Goal: Transaction & Acquisition: Purchase product/service

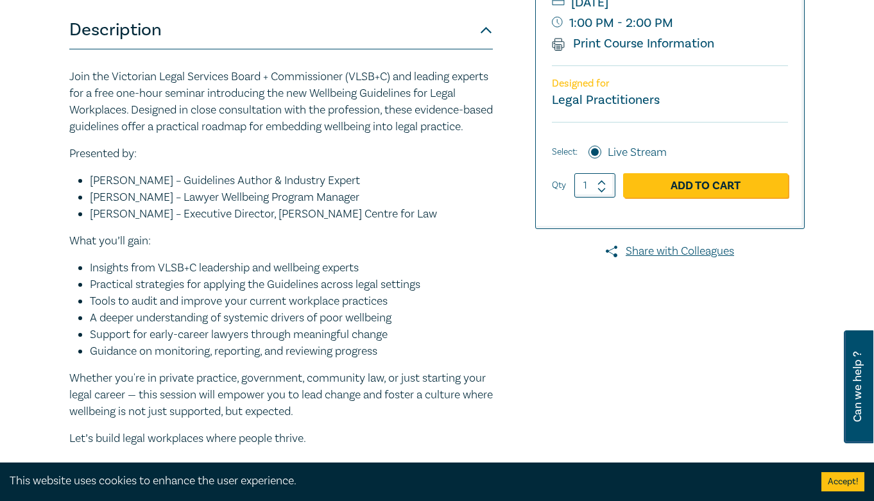
scroll to position [193, 0]
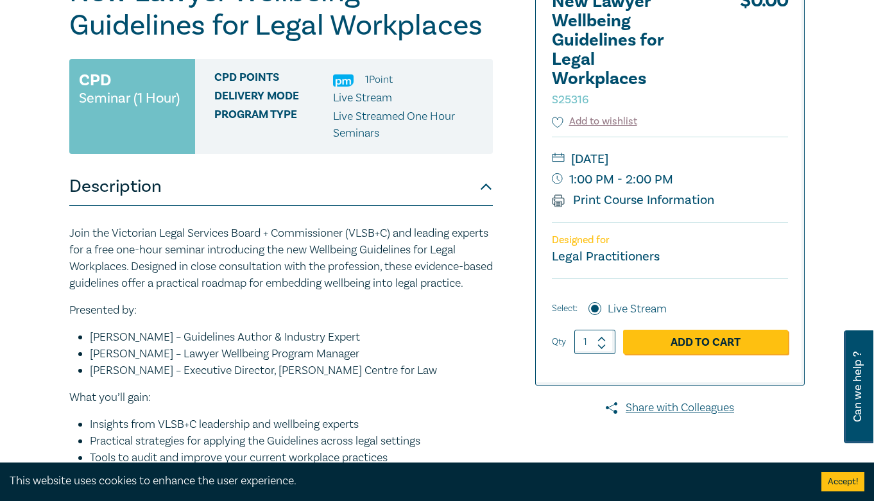
click at [689, 338] on link "Add to Cart" at bounding box center [705, 342] width 165 height 24
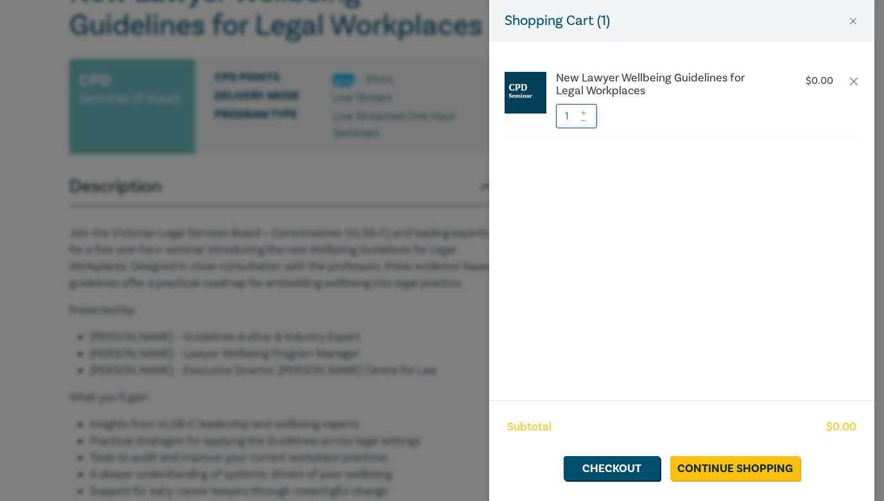
click at [428, 104] on div "Shopping Cart ( 1 ) New Lawyer Wellbeing Guidelines for Legal Workplaces $ 0.00…" at bounding box center [442, 250] width 884 height 501
click at [856, 23] on button "Close" at bounding box center [853, 21] width 12 height 12
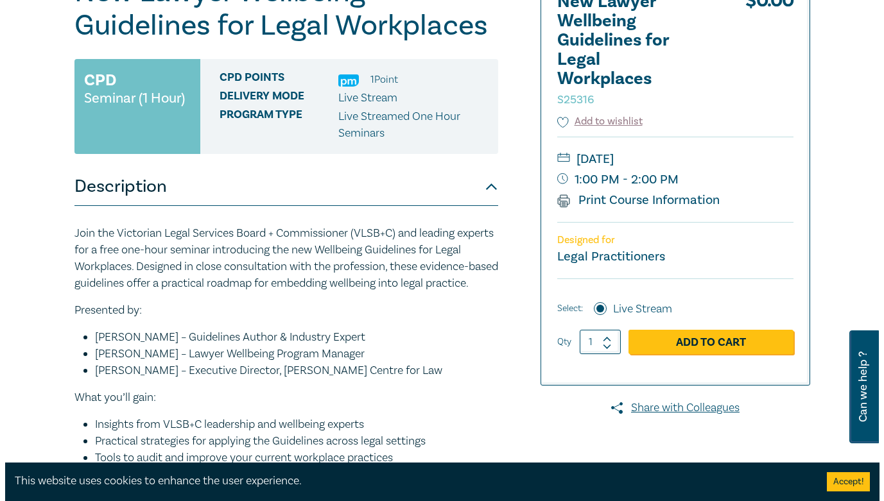
scroll to position [385, 0]
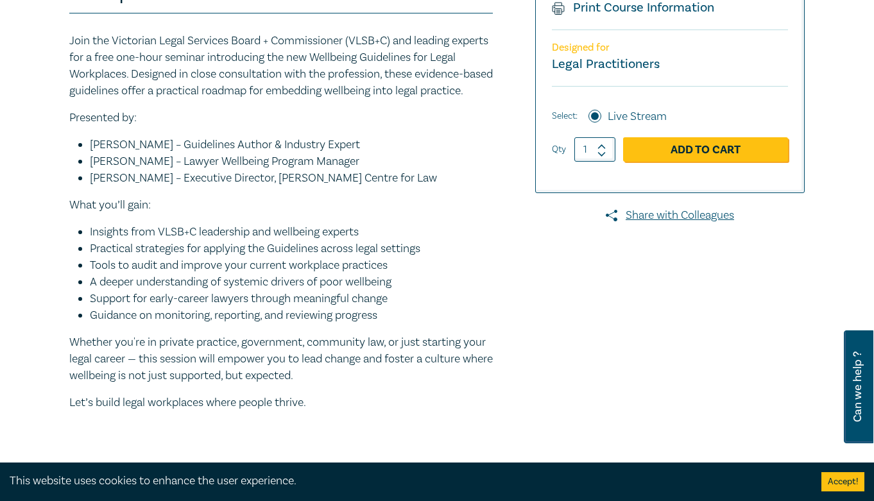
click at [664, 152] on link "Add to Cart" at bounding box center [705, 149] width 165 height 24
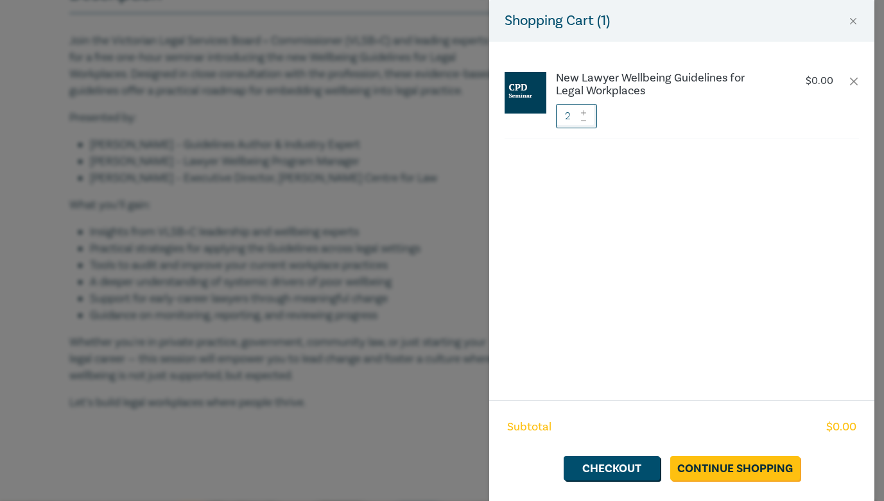
click at [584, 122] on icon at bounding box center [583, 120] width 9 height 5
click at [716, 463] on link "Continue Shopping" at bounding box center [735, 468] width 130 height 24
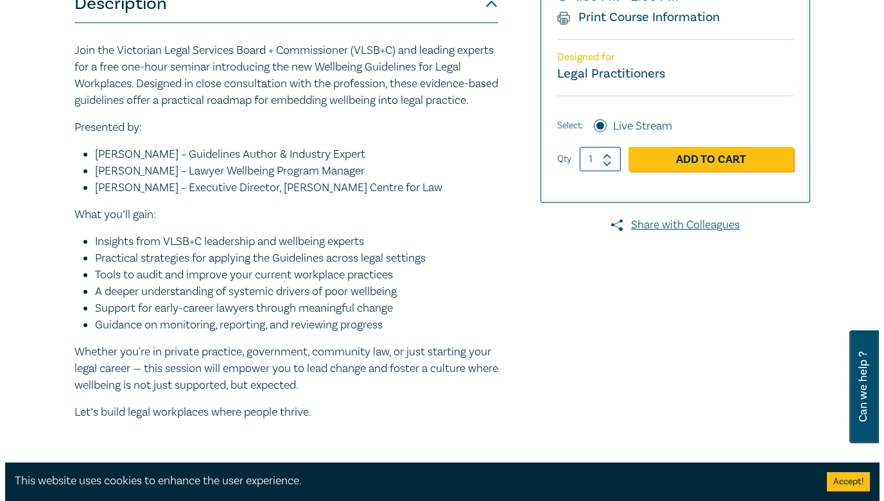
scroll to position [385, 0]
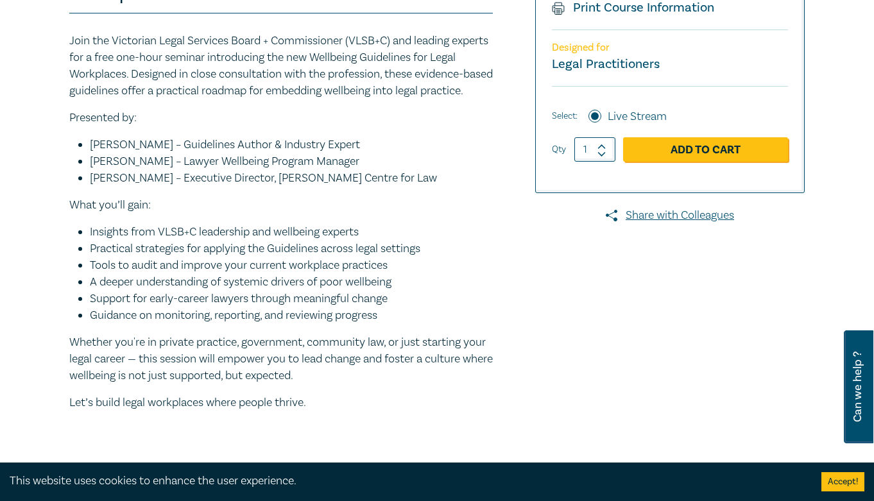
click at [691, 150] on link "Add to Cart" at bounding box center [705, 149] width 165 height 24
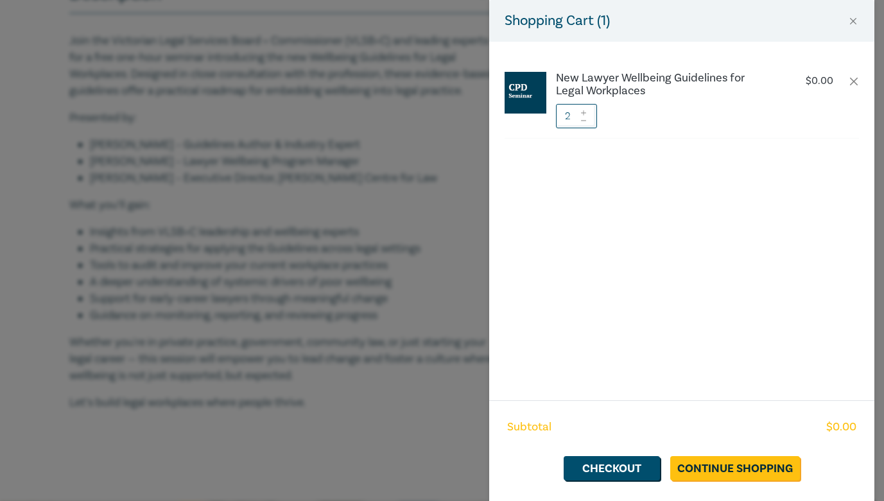
click at [585, 120] on icon at bounding box center [583, 120] width 9 height 5
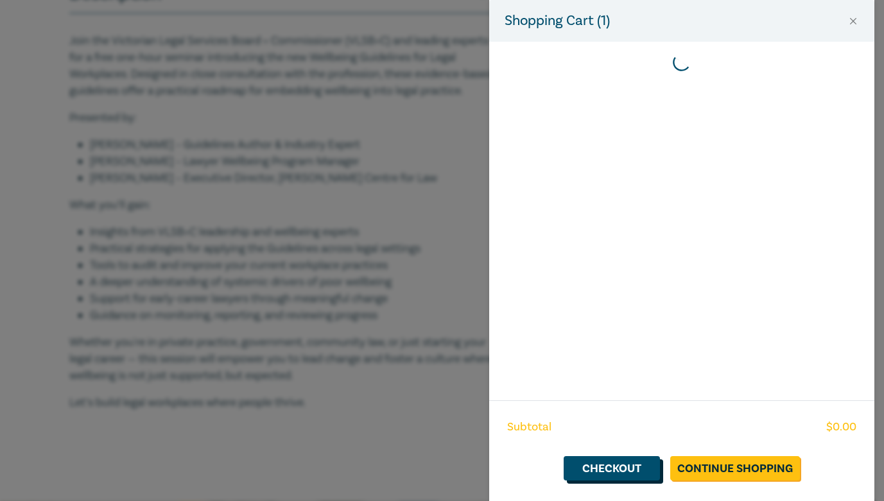
click at [629, 473] on link "Checkout" at bounding box center [611, 468] width 96 height 24
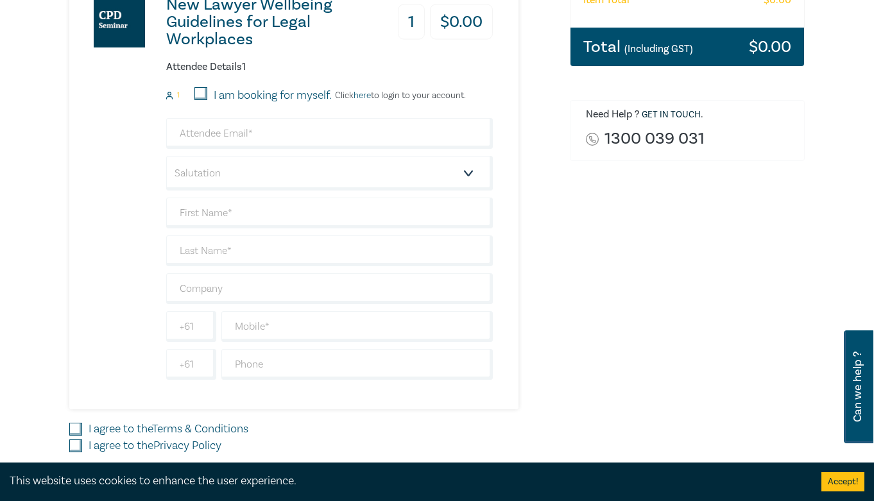
scroll to position [321, 0]
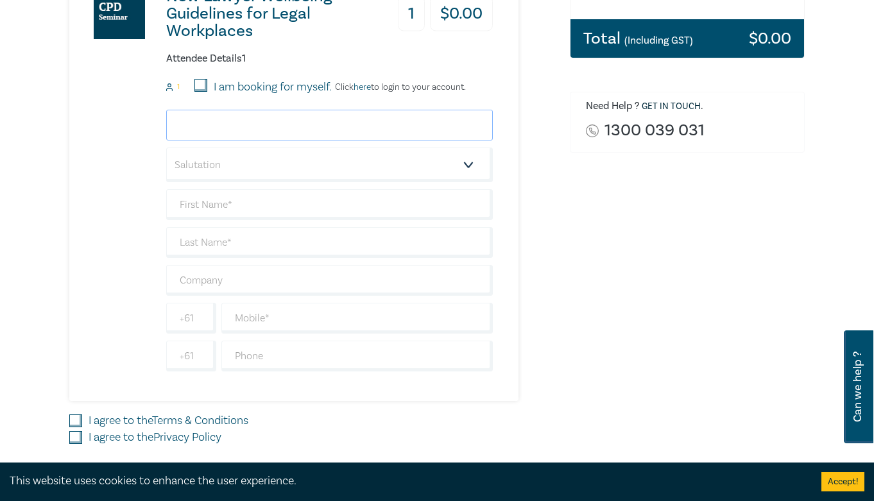
click at [329, 118] on input "email" at bounding box center [329, 125] width 327 height 31
type input "grezah"
click at [204, 83] on input "I am booking for myself." at bounding box center [200, 85] width 13 height 13
checkbox input "true"
click at [242, 131] on input "grezah" at bounding box center [329, 125] width 327 height 31
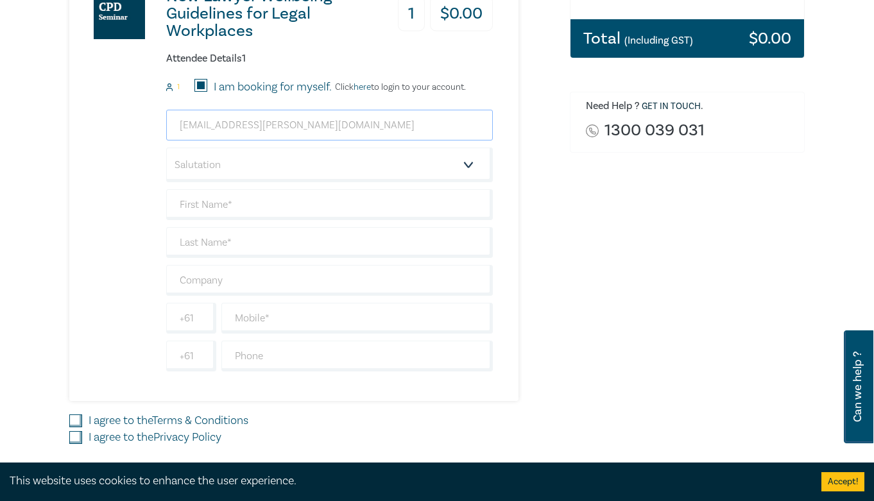
type input "grezah.padro@hartleys.lawyers.com.au"
click at [266, 169] on select "Salutation Mr. Mrs. Ms. Miss Dr. Prof. Other" at bounding box center [329, 165] width 327 height 35
select select "Ms."
click at [166, 148] on select "Salutation Mr. Mrs. Ms. Miss Dr. Prof. Other" at bounding box center [329, 165] width 327 height 35
click at [247, 206] on input "text" at bounding box center [329, 204] width 327 height 31
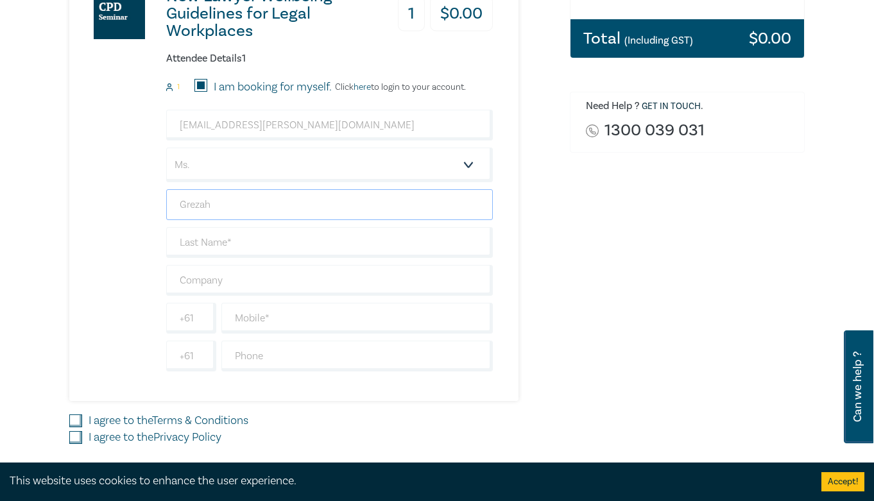
type input "Grezah"
type input "[PERSON_NAME]"
type input "Hartleys Lawyers"
click at [289, 323] on input "text" at bounding box center [356, 318] width 271 height 31
type input "0"
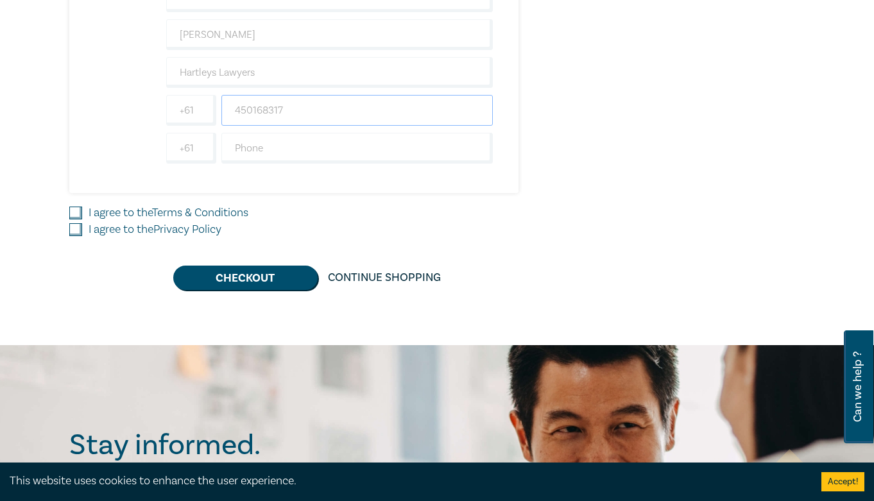
scroll to position [578, 0]
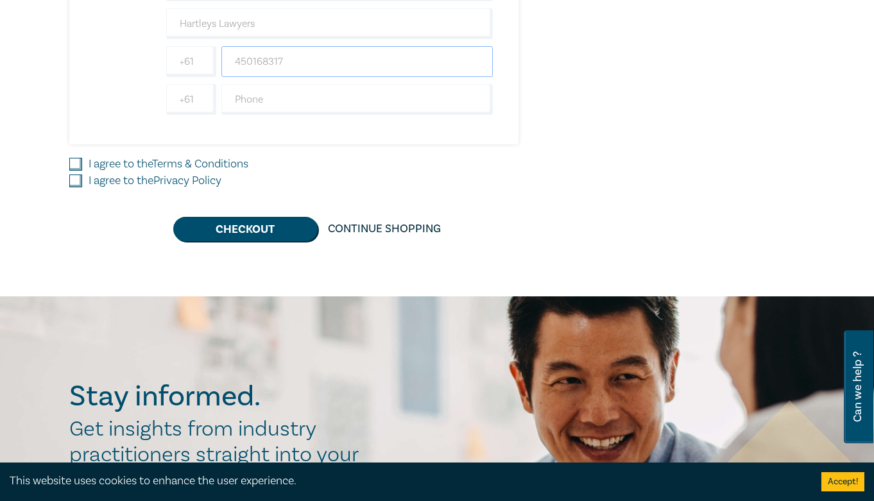
type input "450168317"
click at [74, 162] on input "I agree to the Terms & Conditions" at bounding box center [75, 164] width 13 height 13
checkbox input "true"
click at [78, 178] on input "I agree to the Privacy Policy" at bounding box center [75, 181] width 13 height 13
checkbox input "true"
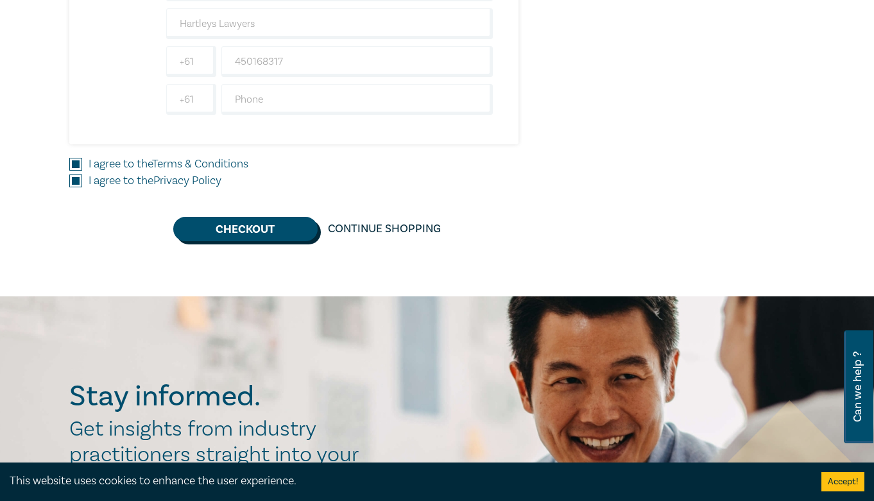
click at [271, 225] on button "Checkout" at bounding box center [245, 229] width 144 height 24
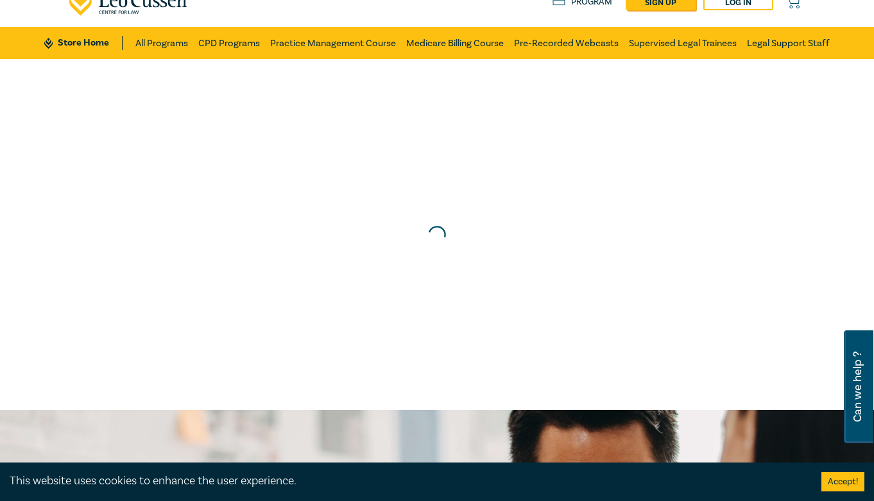
scroll to position [0, 0]
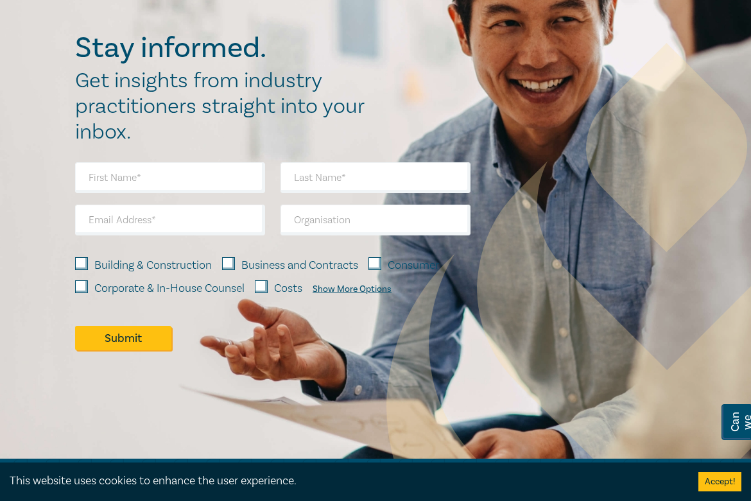
scroll to position [1283, 0]
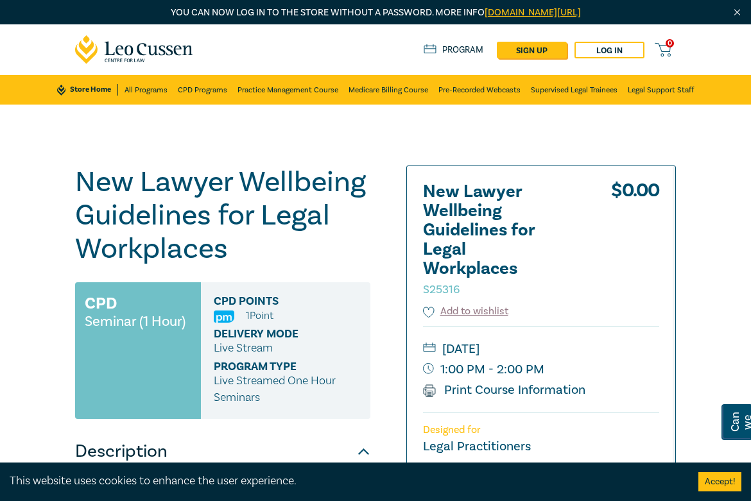
click at [587, 284] on div "New Lawyer Wellbeing Guidelines for Legal Workplaces S25316 $ 0.00" at bounding box center [541, 243] width 236 height 122
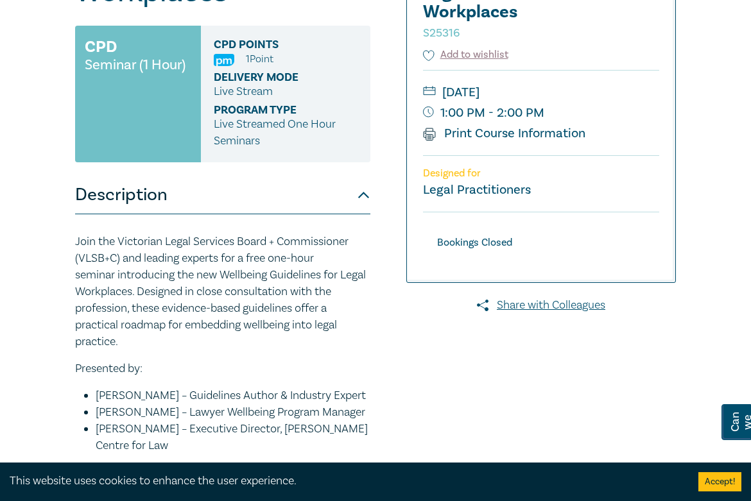
click at [334, 326] on p "Join the Victorian Legal Services Board + Commissioner (VLSB+C) and leading exp…" at bounding box center [222, 292] width 295 height 117
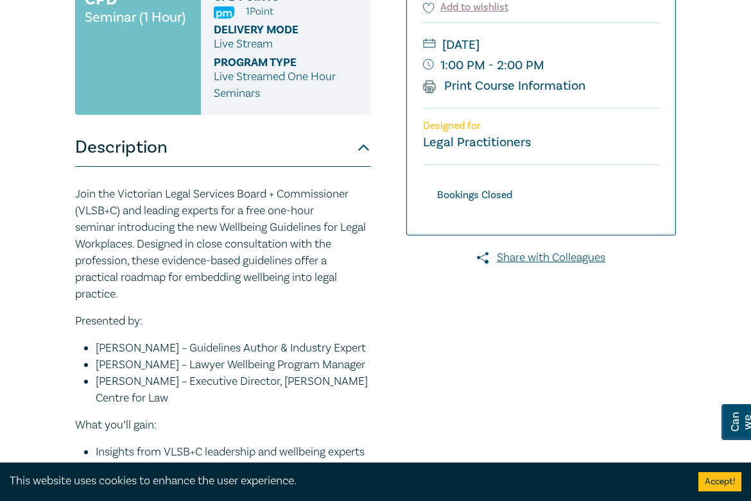
scroll to position [385, 0]
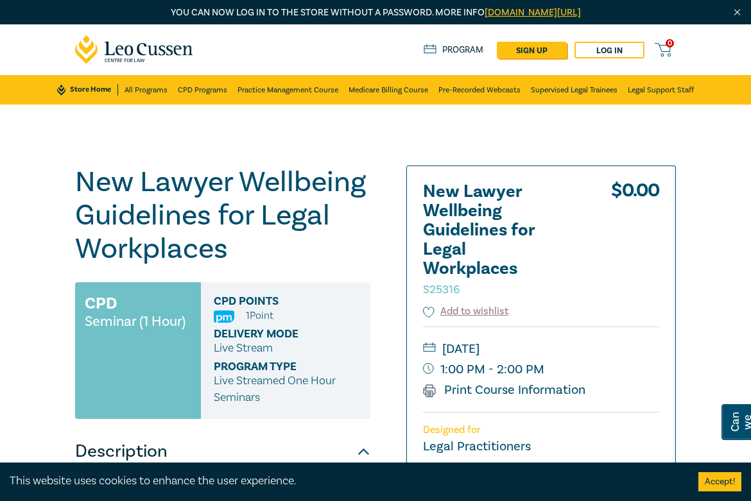
click at [364, 262] on h1 "New Lawyer Wellbeing Guidelines for Legal Workplaces S25316" at bounding box center [222, 216] width 295 height 100
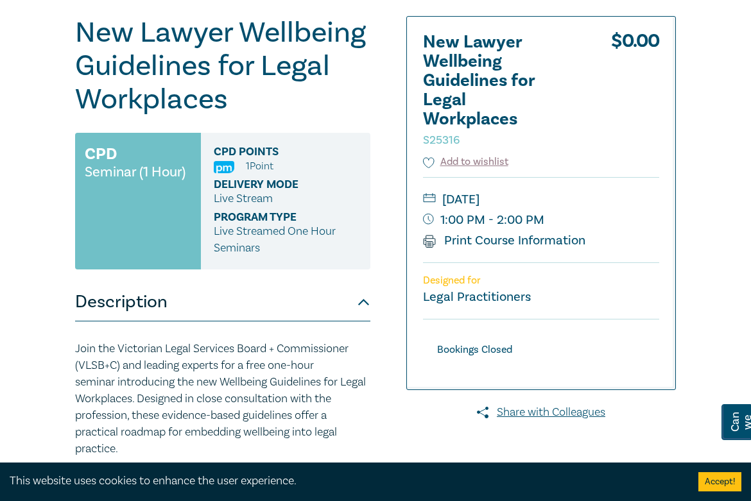
scroll to position [128, 0]
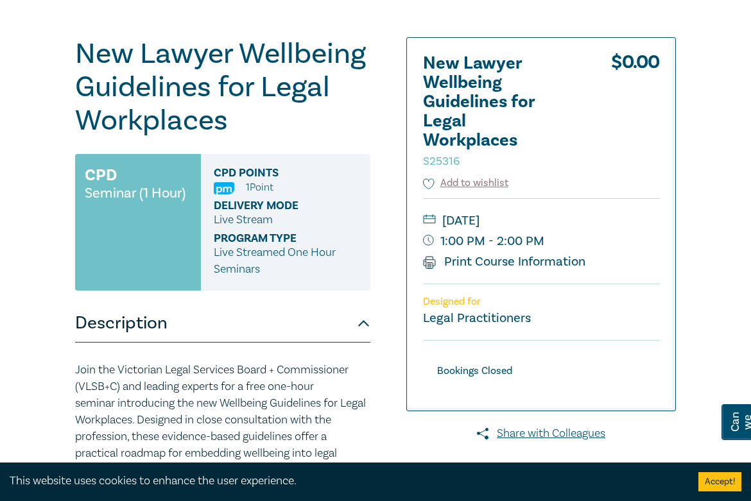
click at [281, 304] on button "Description" at bounding box center [222, 323] width 295 height 39
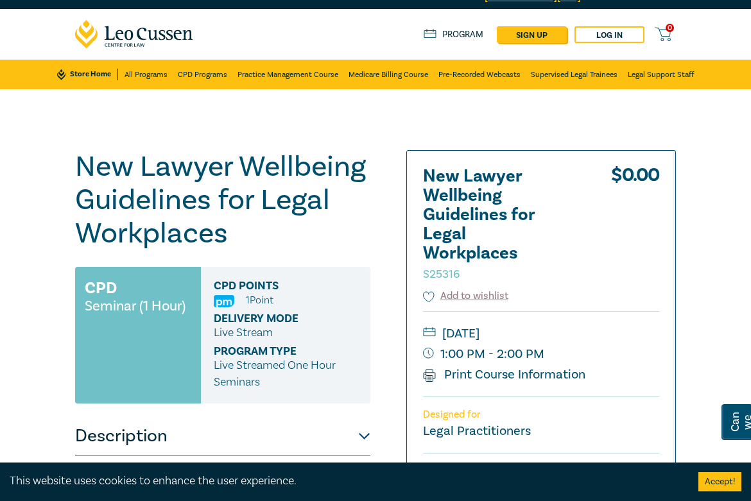
scroll to position [0, 0]
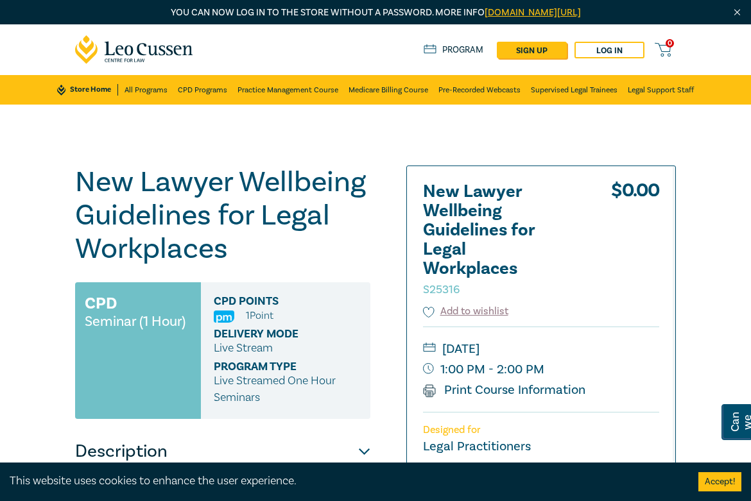
click at [296, 257] on h1 "New Lawyer Wellbeing Guidelines for Legal Workplaces S25316" at bounding box center [222, 216] width 295 height 100
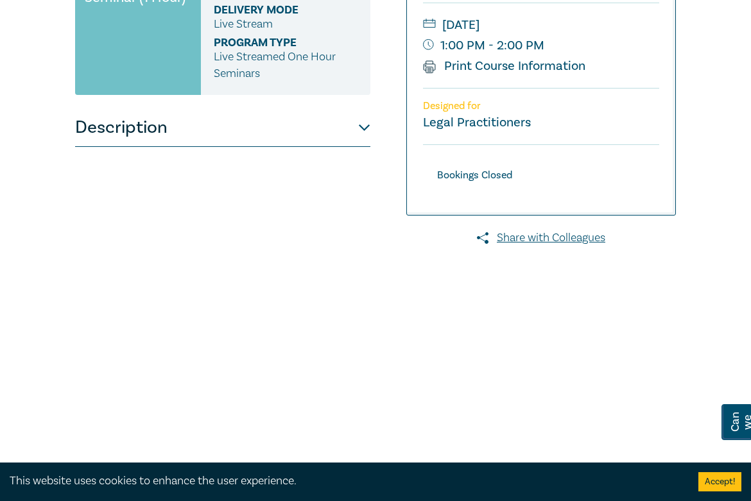
scroll to position [321, 0]
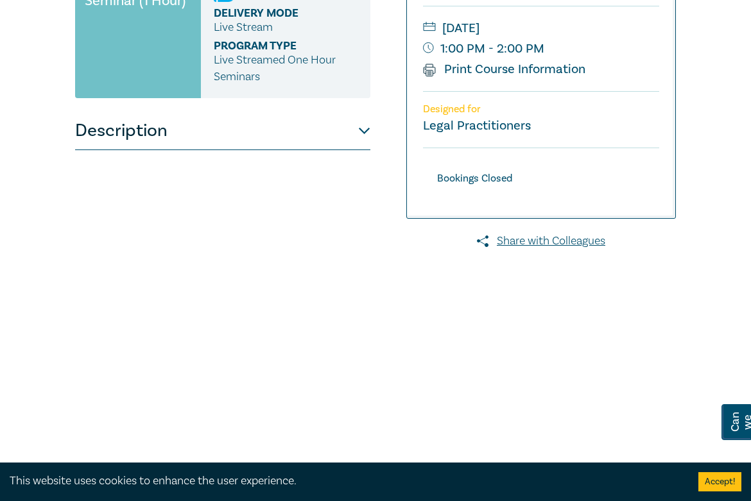
click at [361, 133] on button "Description" at bounding box center [222, 131] width 295 height 39
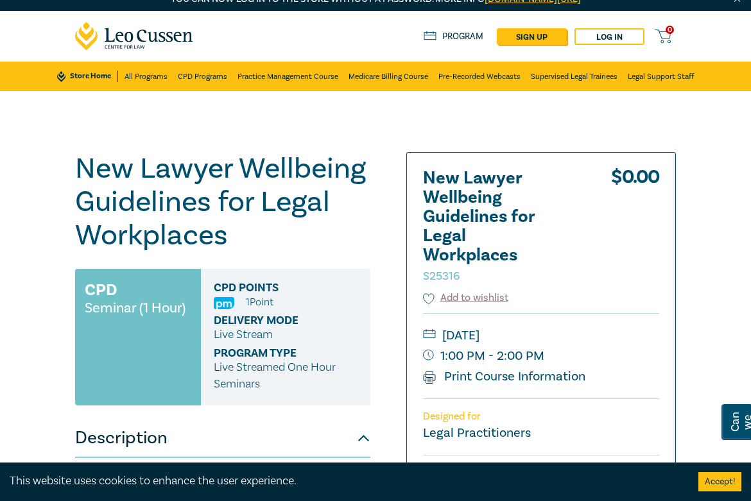
scroll to position [0, 0]
